Goal: Task Accomplishment & Management: Manage account settings

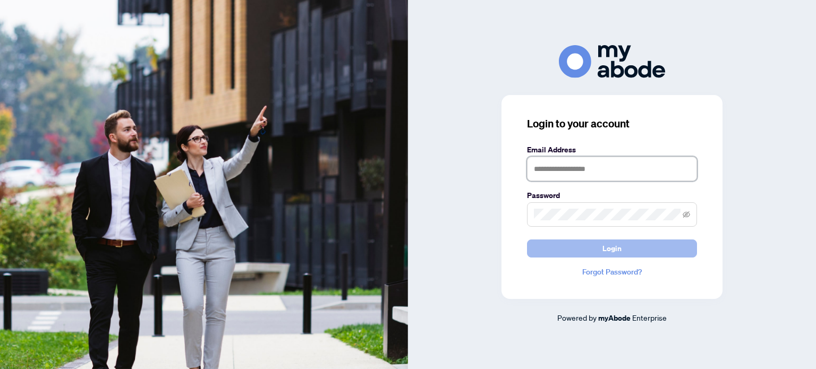
type input "**********"
click at [568, 242] on button "Login" at bounding box center [612, 249] width 170 height 18
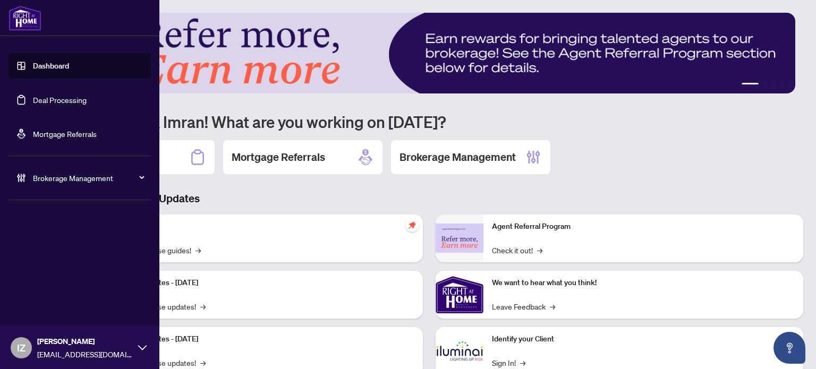
click at [14, 180] on div "Brokerage Management" at bounding box center [80, 178] width 142 height 26
click at [40, 250] on link "Manage Agents" at bounding box center [48, 255] width 53 height 10
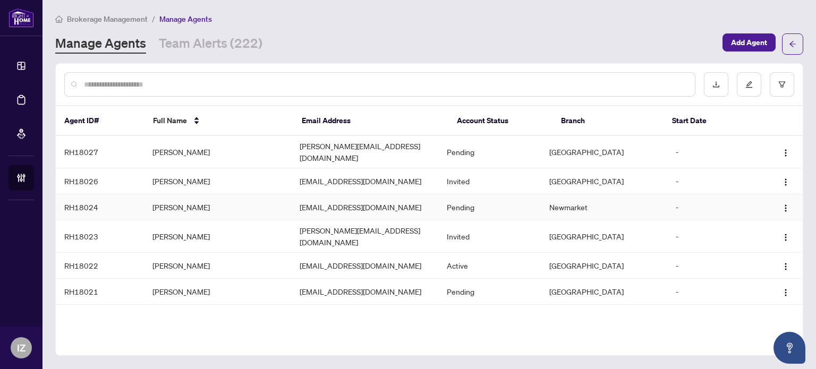
scroll to position [213, 0]
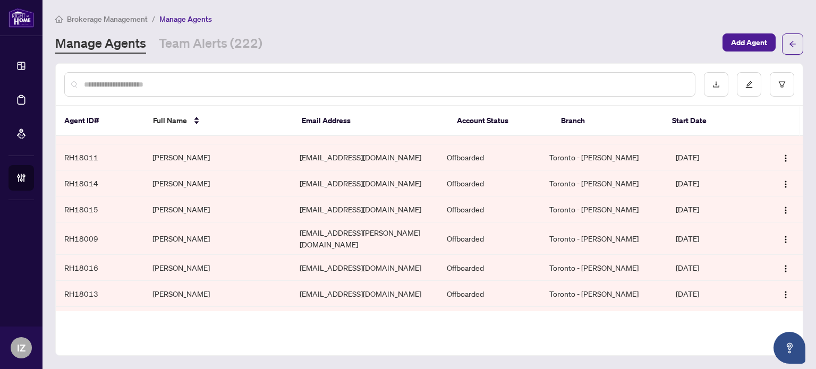
click at [368, 89] on input "text" at bounding box center [385, 85] width 603 height 12
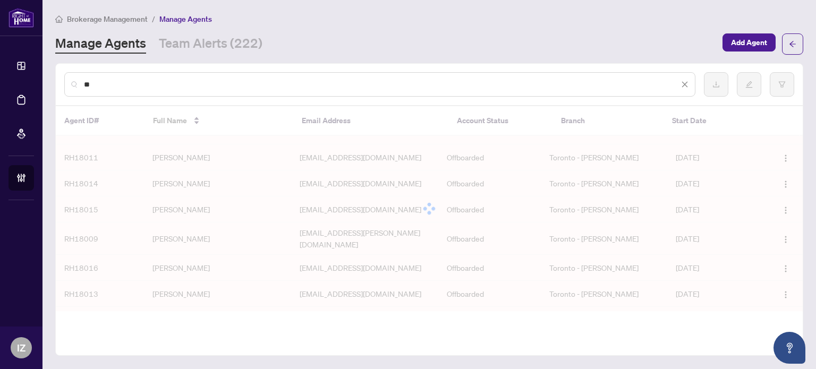
type input "*"
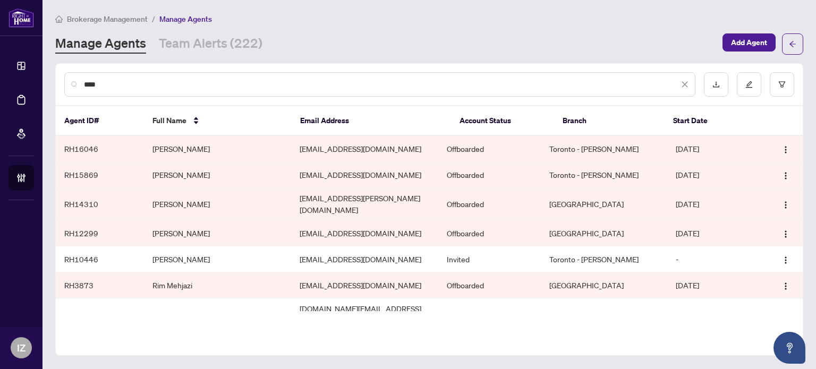
scroll to position [6, 0]
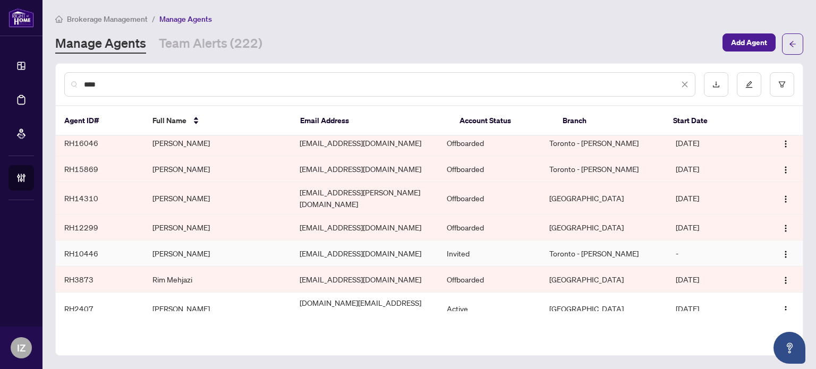
type input "****"
click at [332, 254] on td "[EMAIL_ADDRESS][DOMAIN_NAME]" at bounding box center [364, 254] width 147 height 26
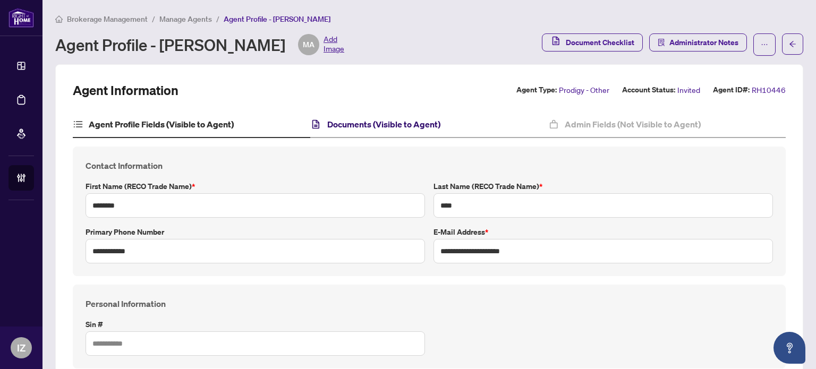
click at [360, 124] on h4 "Documents (Visible to Agent)" at bounding box center [383, 124] width 113 height 13
